Goal: Task Accomplishment & Management: Manage account settings

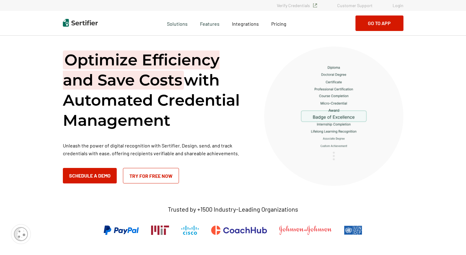
click at [397, 3] on link "Login" at bounding box center [398, 5] width 11 height 5
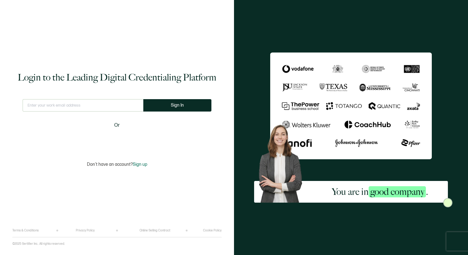
click at [70, 107] on input "text" at bounding box center [83, 105] width 121 height 12
click at [73, 103] on input "text" at bounding box center [82, 105] width 125 height 12
type input "info@latintaxacademy.com"
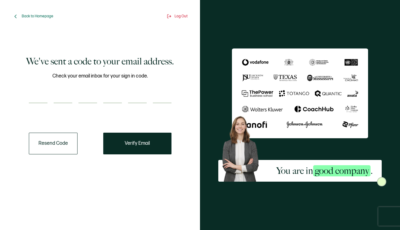
click at [41, 99] on input "number" at bounding box center [38, 97] width 19 height 12
type input "8"
type input "6"
type input "5"
type input "7"
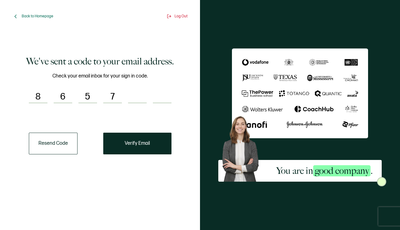
type input "6"
type input "3"
